Goal: Information Seeking & Learning: Understand process/instructions

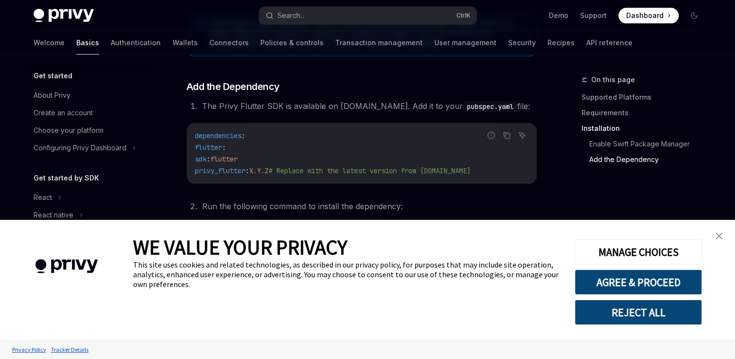
scroll to position [437, 0]
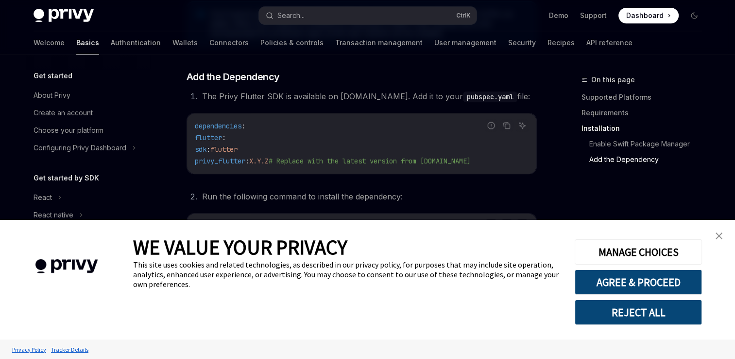
drag, startPoint x: 718, startPoint y: 236, endPoint x: 707, endPoint y: 234, distance: 10.9
click at [718, 236] on img "close banner" at bounding box center [719, 235] width 7 height 7
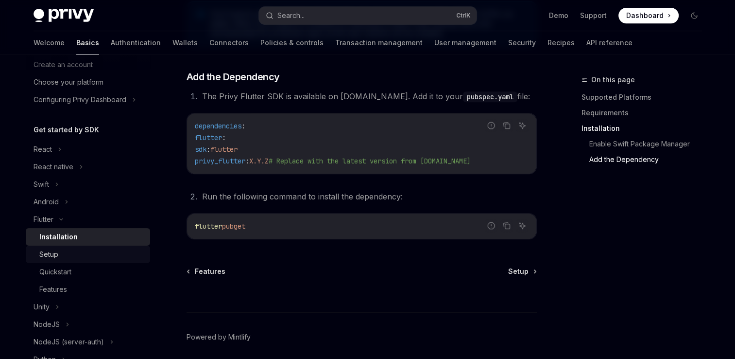
scroll to position [49, 0]
click at [87, 275] on div "Quickstart" at bounding box center [91, 271] width 105 height 12
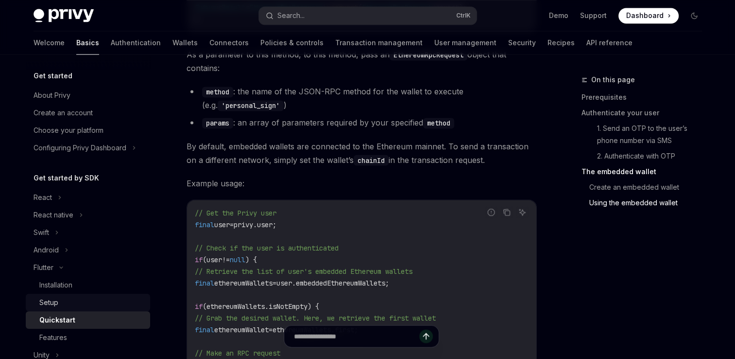
click at [88, 298] on div "Setup" at bounding box center [91, 302] width 105 height 12
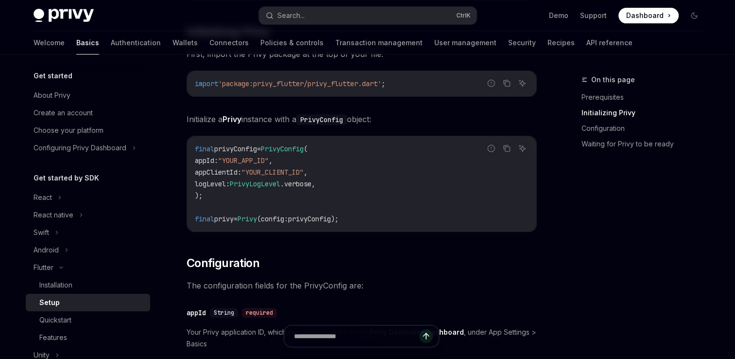
scroll to position [243, 0]
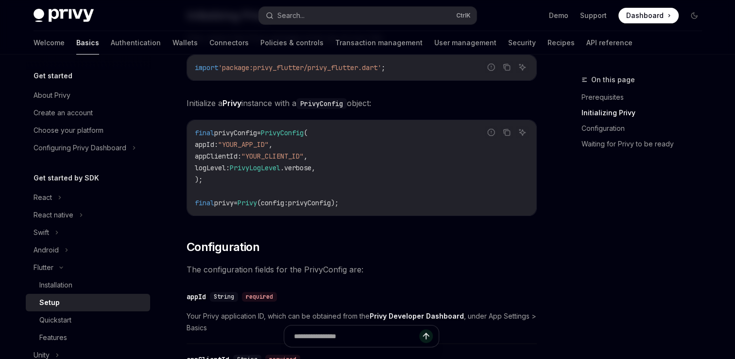
drag, startPoint x: 194, startPoint y: 135, endPoint x: 383, endPoint y: 203, distance: 201.0
click at [383, 203] on code "final privyConfig = PrivyConfig ( appId : "YOUR_APP_ID" , appClientId : "YOUR_C…" at bounding box center [362, 168] width 334 height 82
drag, startPoint x: 383, startPoint y: 203, endPoint x: 336, endPoint y: 228, distance: 53.5
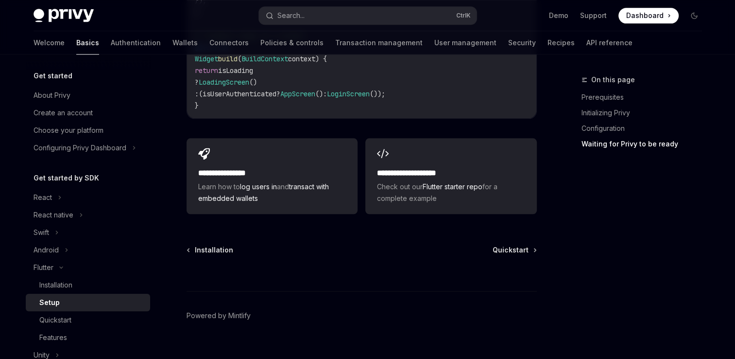
scroll to position [1143, 0]
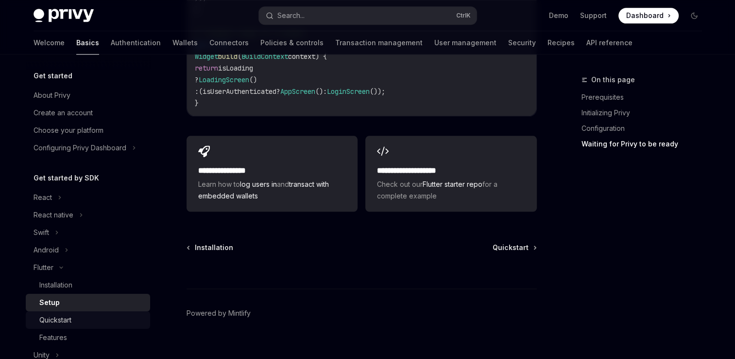
click at [87, 321] on div "Quickstart" at bounding box center [91, 320] width 105 height 12
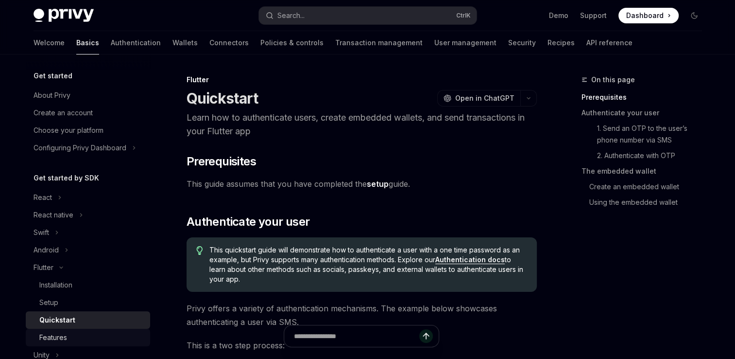
click at [84, 336] on div "Features" at bounding box center [91, 337] width 105 height 12
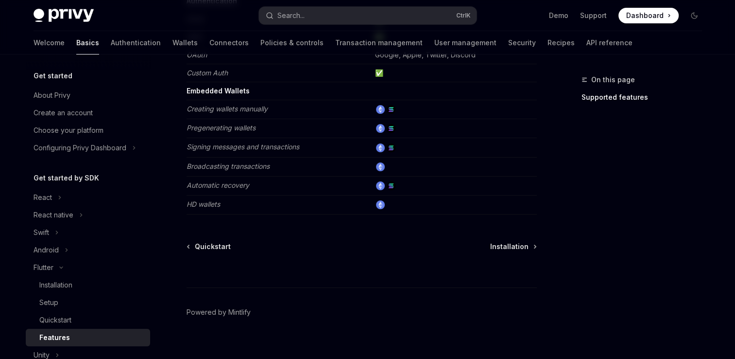
scroll to position [183, 0]
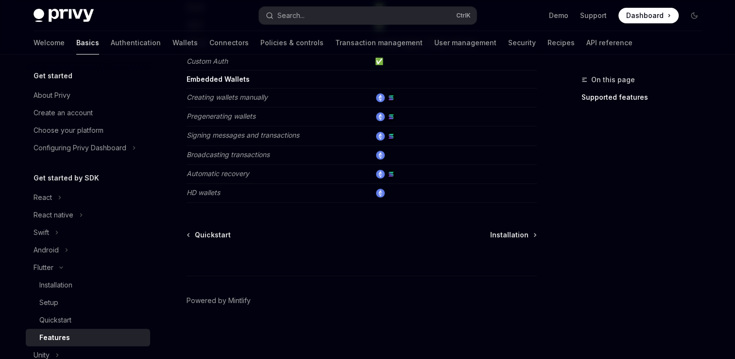
click at [389, 172] on img at bounding box center [391, 174] width 9 height 9
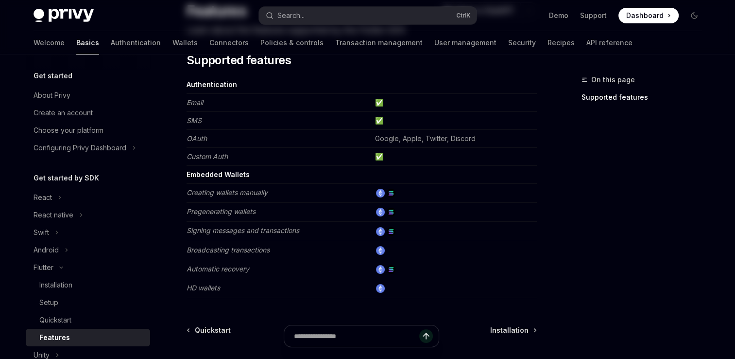
scroll to position [0, 0]
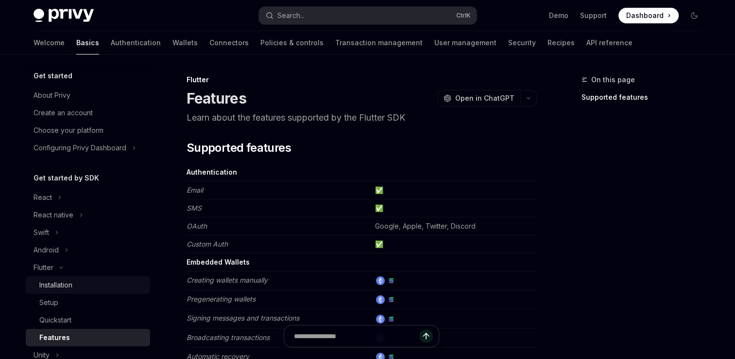
click at [65, 289] on div "Installation" at bounding box center [55, 285] width 33 height 12
type textarea "*"
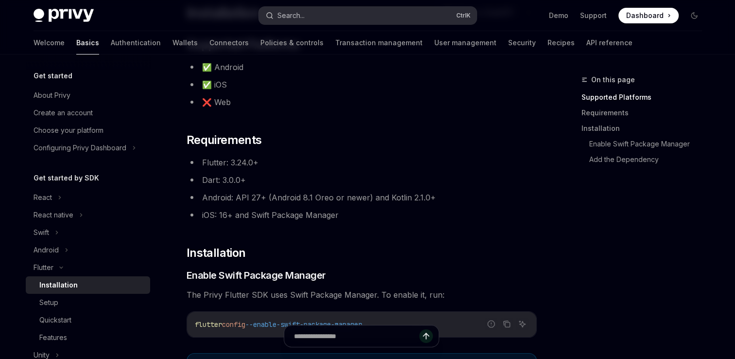
scroll to position [85, 0]
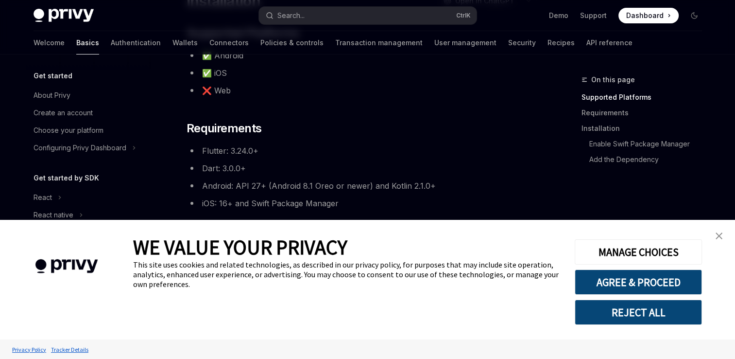
click at [722, 238] on img "close banner" at bounding box center [719, 235] width 7 height 7
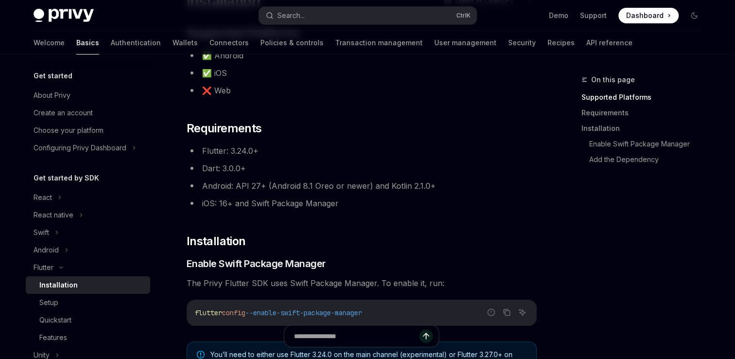
click at [240, 173] on li "Dart: 3.0.0+" at bounding box center [362, 168] width 350 height 14
click at [251, 165] on li "Dart: 3.0.0+" at bounding box center [362, 168] width 350 height 14
click at [271, 153] on li "Flutter: 3.24.0+" at bounding box center [362, 151] width 350 height 14
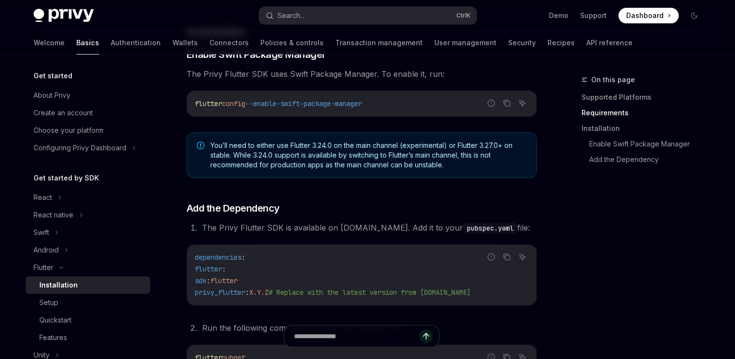
scroll to position [243, 0]
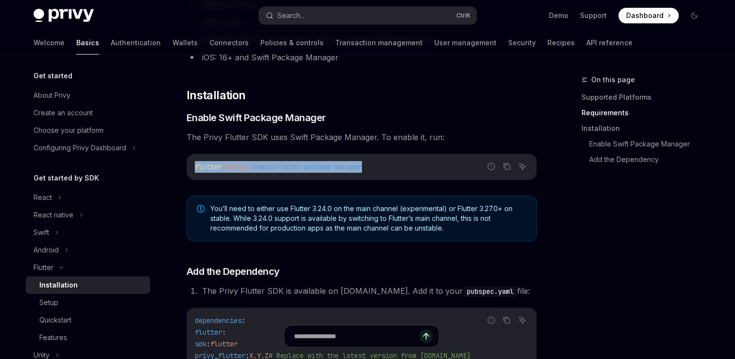
drag, startPoint x: 373, startPoint y: 170, endPoint x: 175, endPoint y: 166, distance: 197.8
click at [175, 166] on div "Flutter Installation OpenAI Open in ChatGPT OpenAI Open in ChatGPT ​ Supported …" at bounding box center [270, 210] width 536 height 759
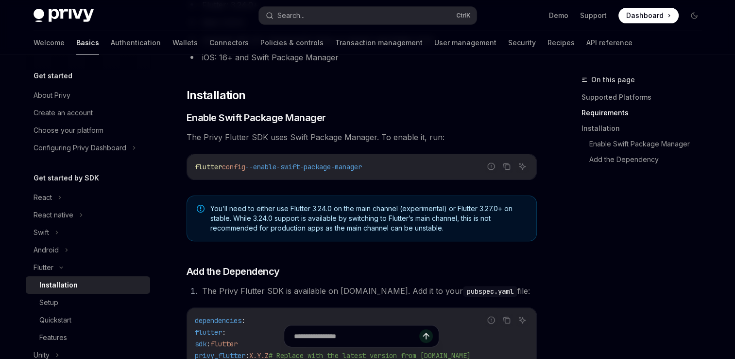
drag, startPoint x: 175, startPoint y: 166, endPoint x: 250, endPoint y: 193, distance: 79.5
click at [250, 193] on div "​ Supported Platforms ✅ Android ✅ iOS ❌ Web ​ Requirements Flutter: 3.24.0+ Dar…" at bounding box center [362, 156] width 350 height 554
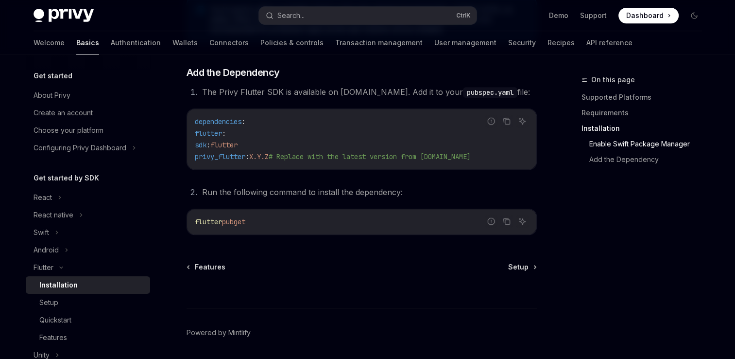
scroll to position [425, 0]
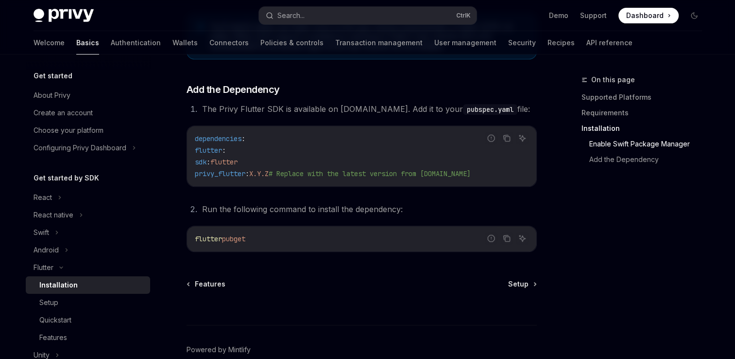
click at [404, 158] on code "dependencies : flutter : sdk : flutter privy_flutter : X.Y.Z # Replace with the…" at bounding box center [362, 156] width 334 height 47
